Goal: Find specific page/section: Find specific page/section

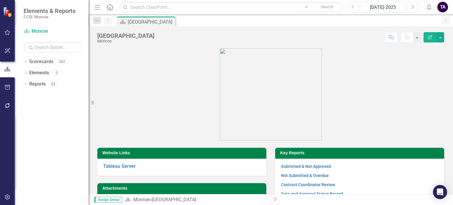
click at [100, 49] on figure at bounding box center [270, 94] width 347 height 92
click at [27, 65] on div "Dropdown" at bounding box center [26, 62] width 4 height 5
click at [28, 71] on icon "Dropdown" at bounding box center [29, 73] width 4 height 4
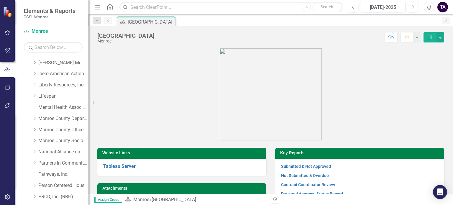
scroll to position [183, 0]
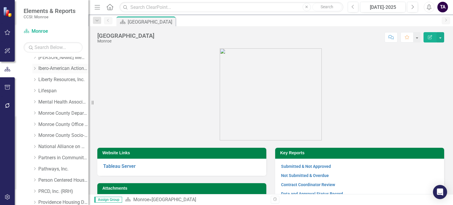
click at [36, 68] on icon "Dropdown" at bounding box center [34, 69] width 4 height 4
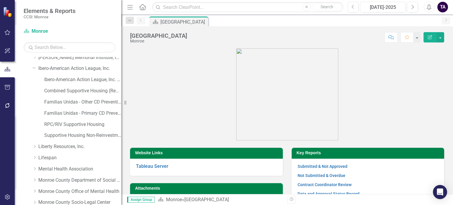
drag, startPoint x: 93, startPoint y: 100, endPoint x: 122, endPoint y: 101, distance: 28.3
click at [122, 101] on div "Resize" at bounding box center [123, 102] width 5 height 205
click at [88, 90] on link "Combined Supportive Housing (Rent and CM)" at bounding box center [82, 91] width 77 height 7
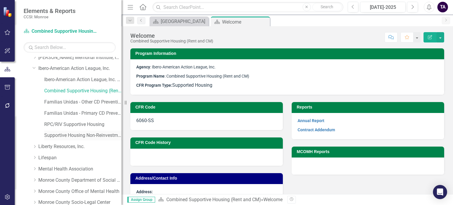
click at [87, 137] on link "Supportive Housing Non-Reinvestment" at bounding box center [82, 135] width 77 height 7
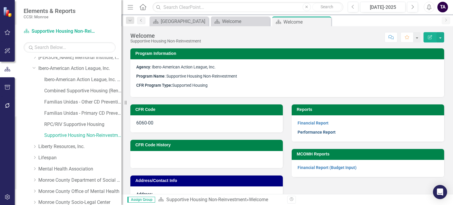
click at [316, 132] on link "Performance Report" at bounding box center [317, 132] width 38 height 5
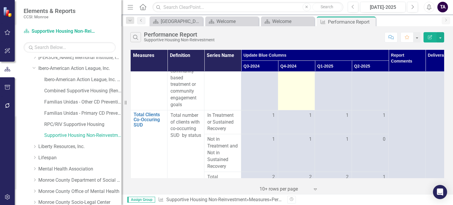
scroll to position [710, 0]
